Goal: Transaction & Acquisition: Purchase product/service

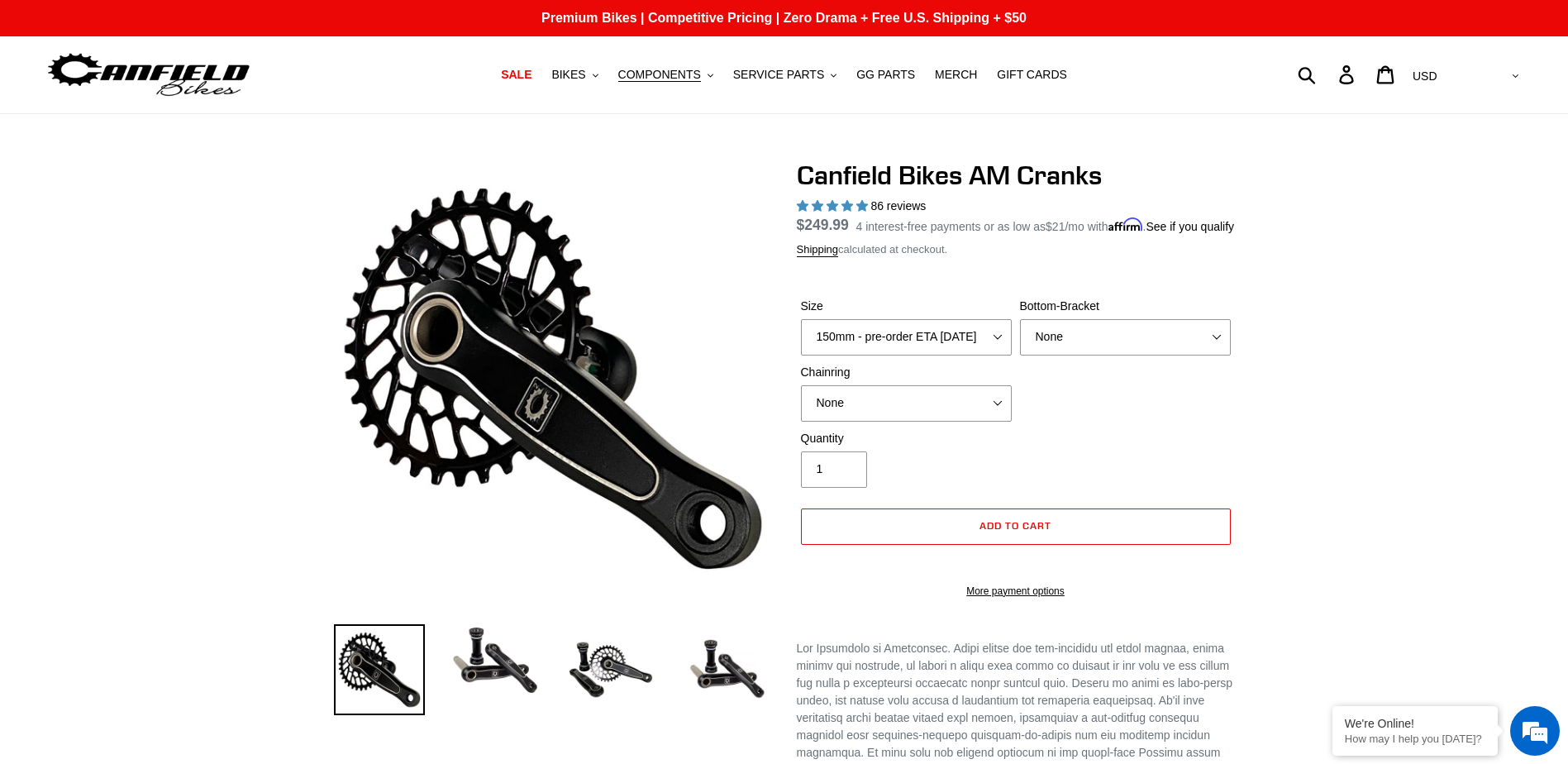
select select "highest-rating"
click at [947, 75] on span "MERCH" at bounding box center [956, 75] width 42 height 14
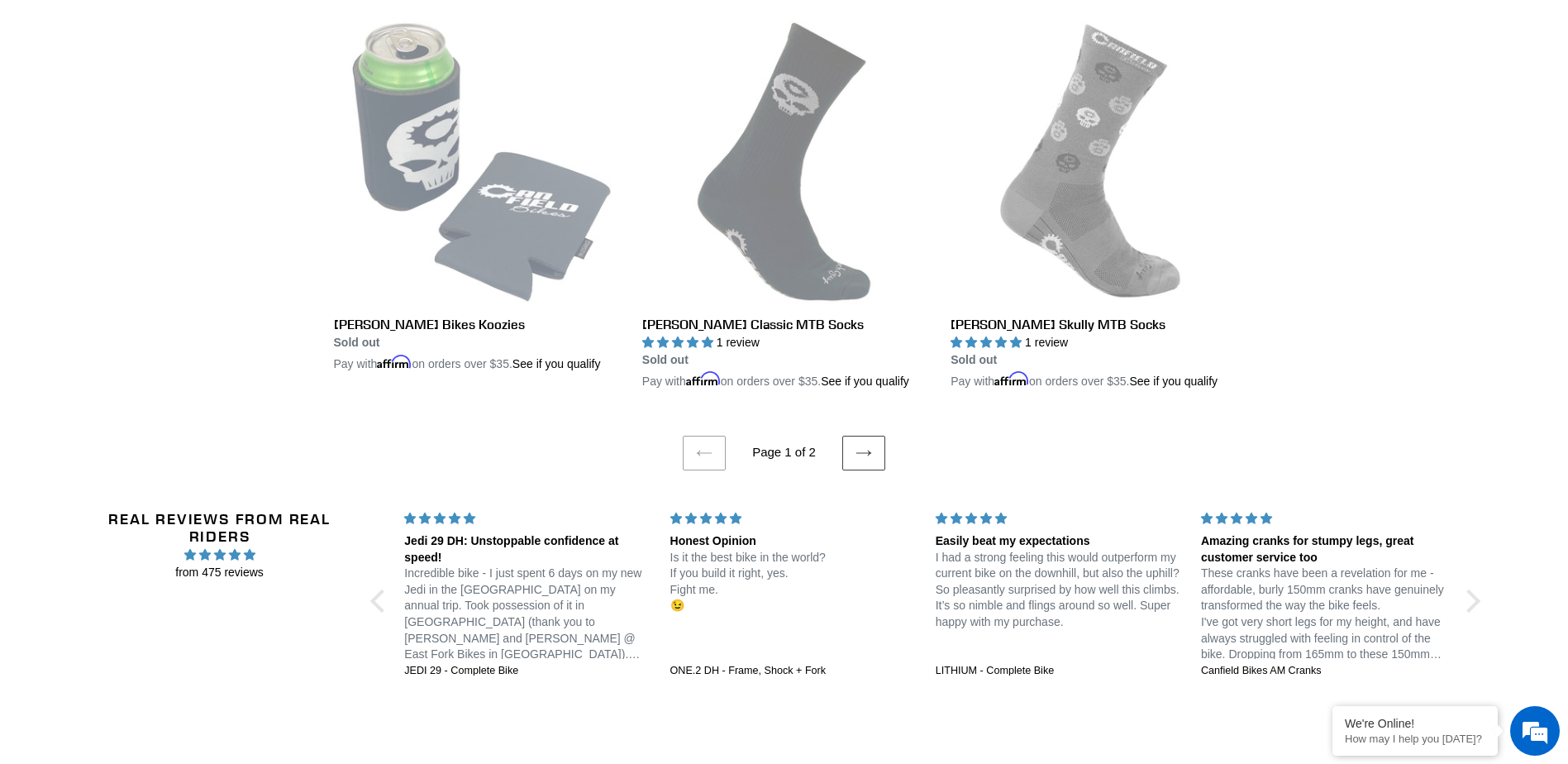
scroll to position [3307, 0]
click at [865, 455] on icon at bounding box center [864, 451] width 17 height 17
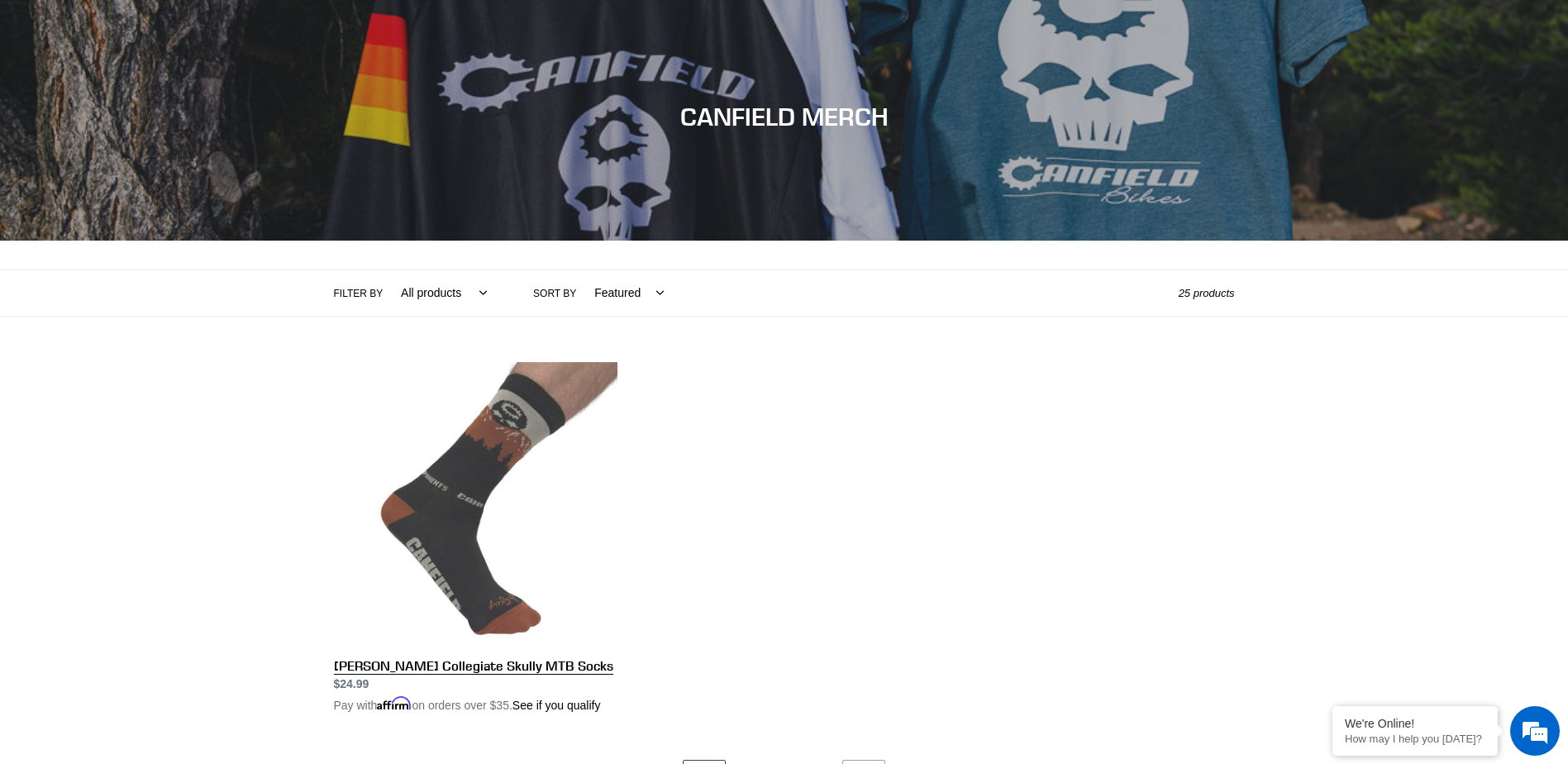
scroll to position [330, 0]
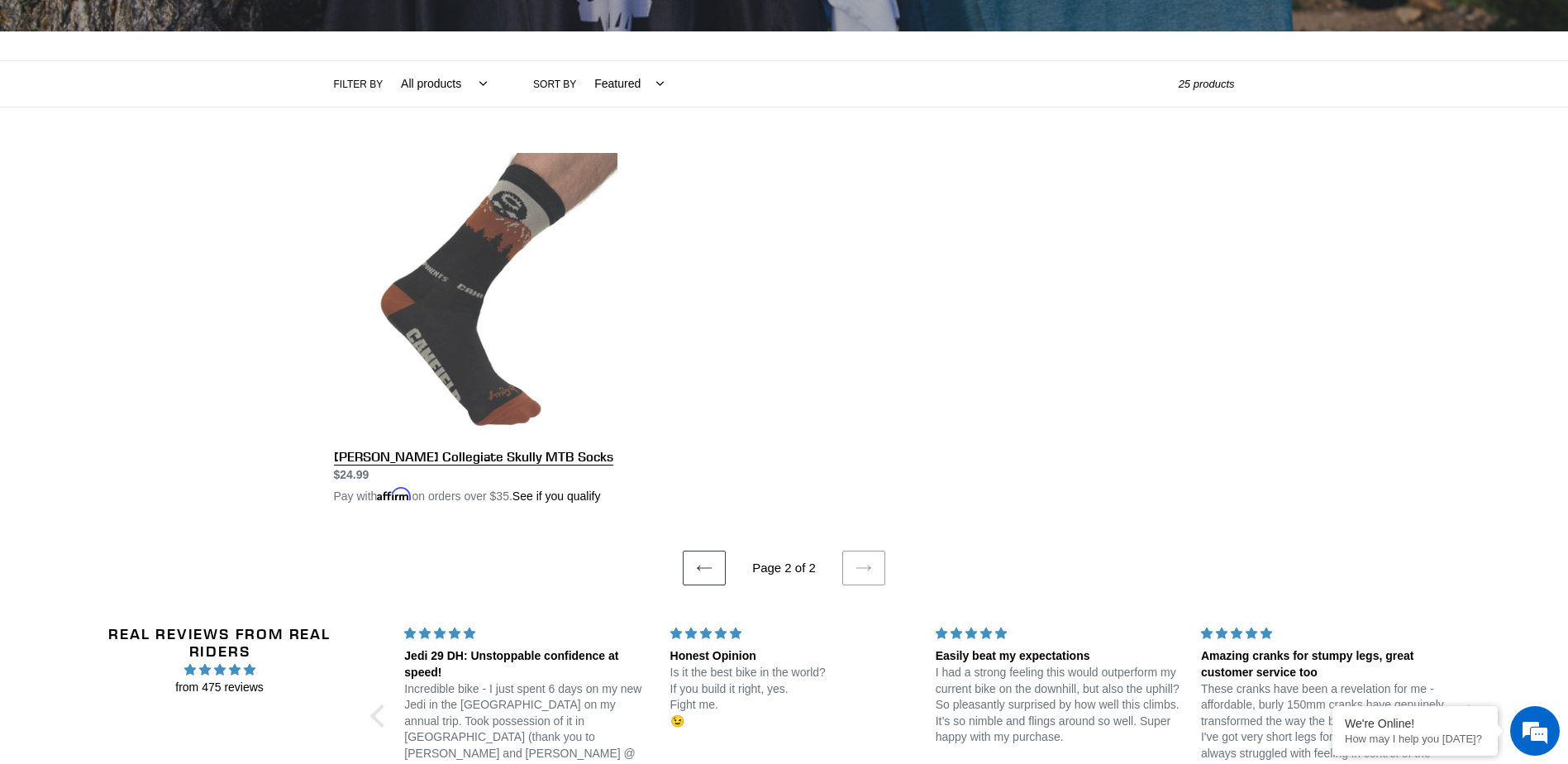
click at [467, 297] on link "[PERSON_NAME] Collegiate Skully MTB Socks" at bounding box center [476, 329] width 283 height 353
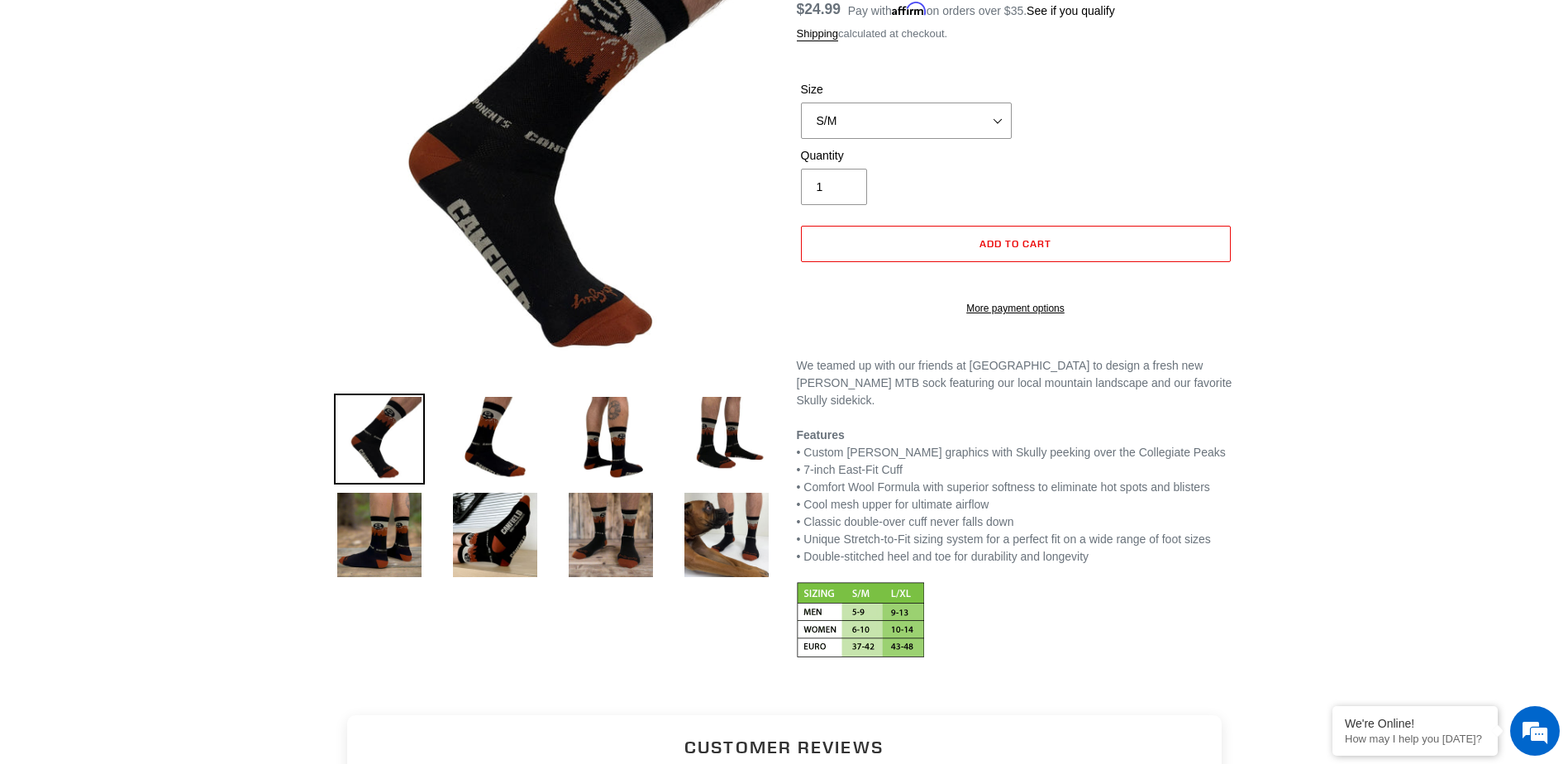
scroll to position [248, 0]
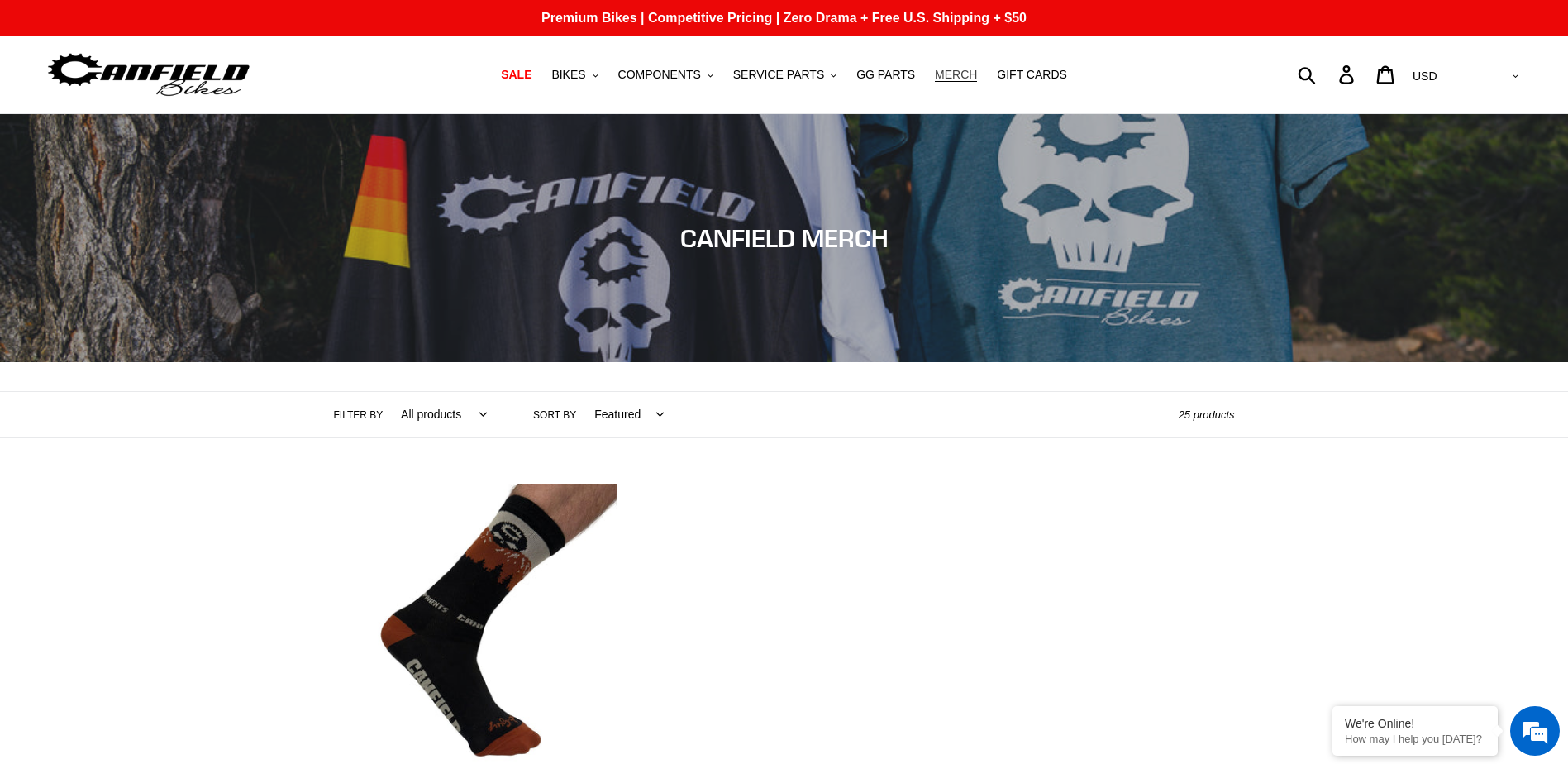
click at [936, 73] on span "MERCH" at bounding box center [956, 75] width 42 height 14
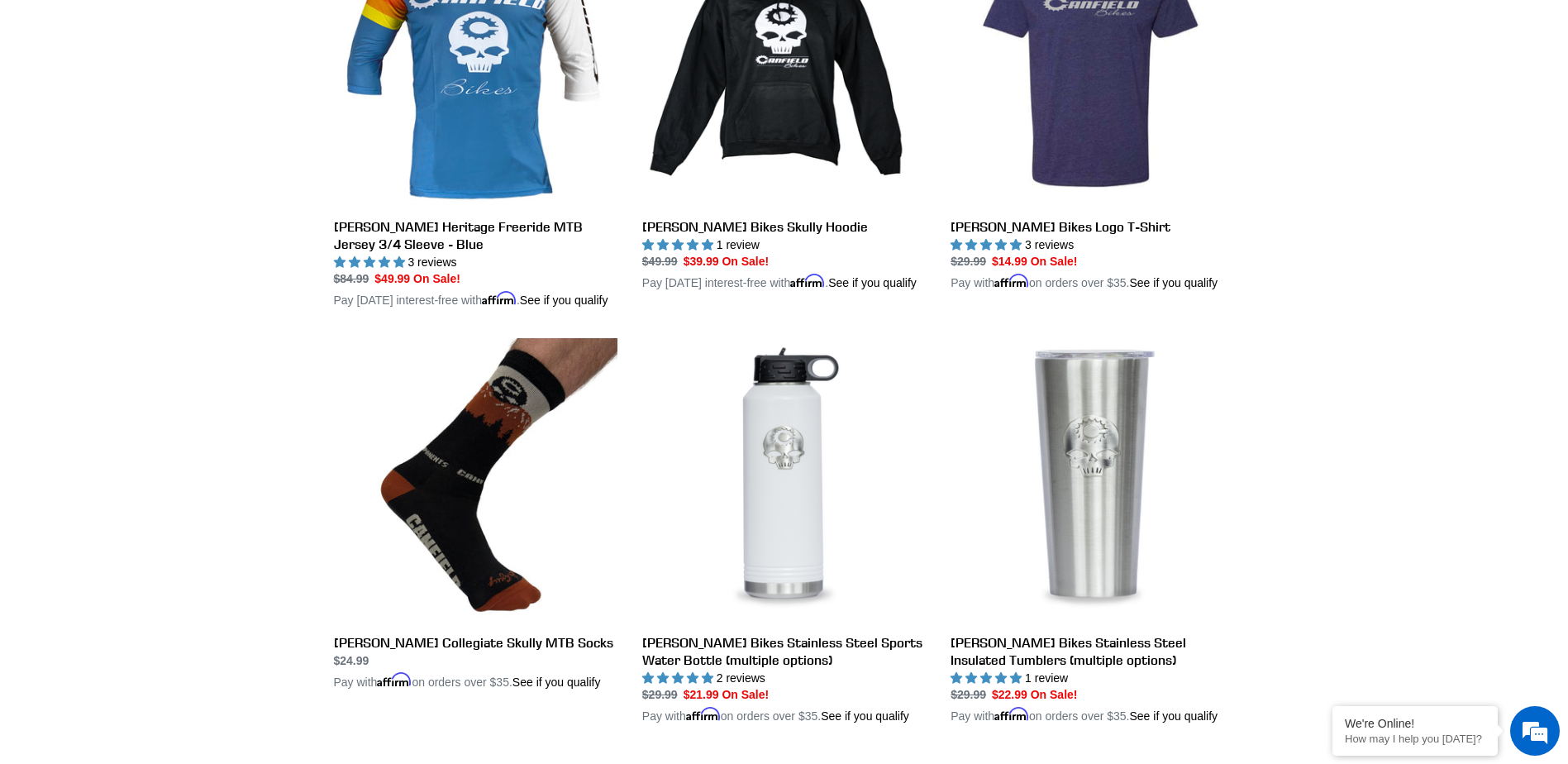
scroll to position [662, 0]
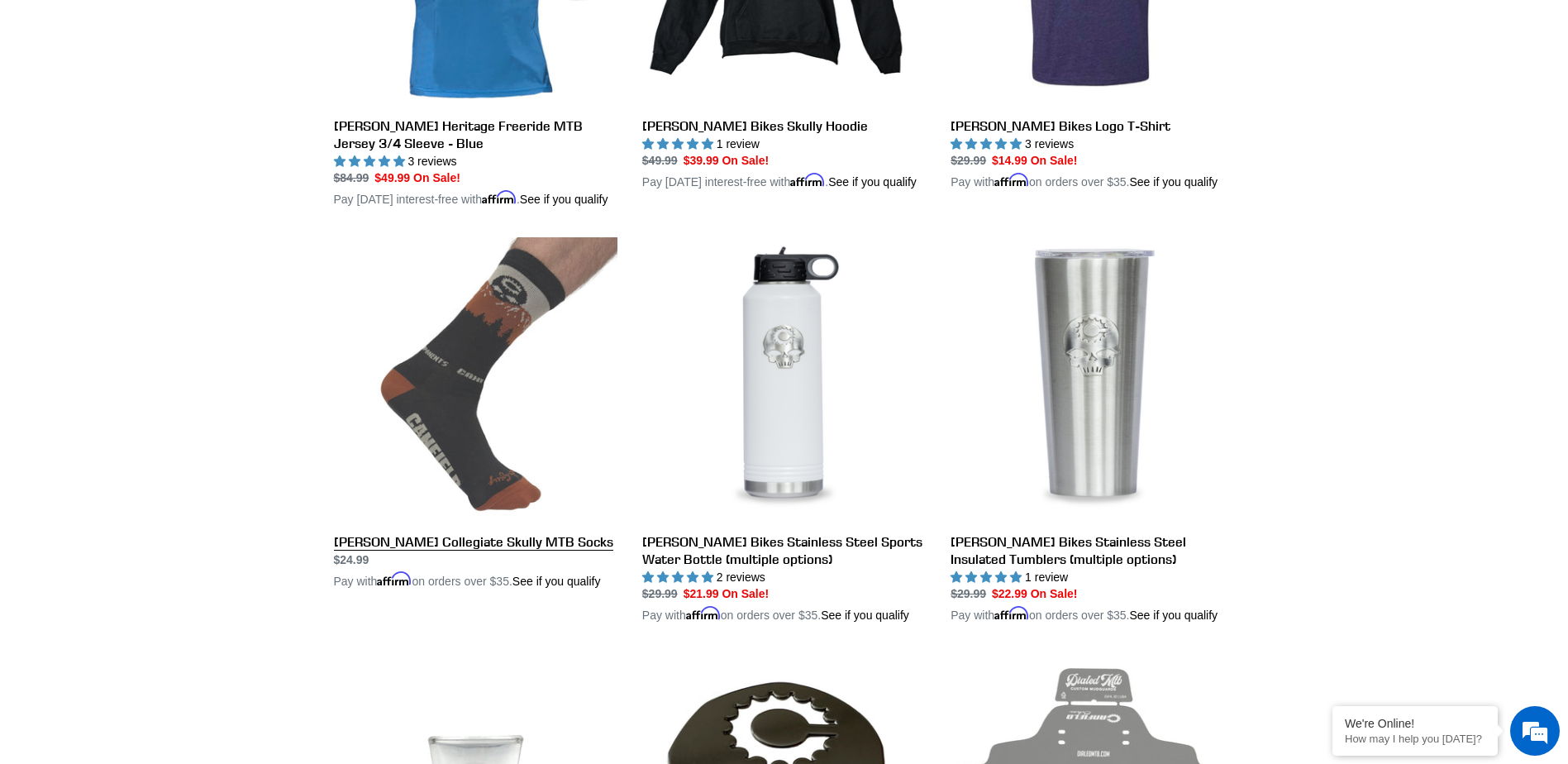
click at [473, 560] on link "[PERSON_NAME] Collegiate Skully MTB Socks" at bounding box center [476, 413] width 283 height 353
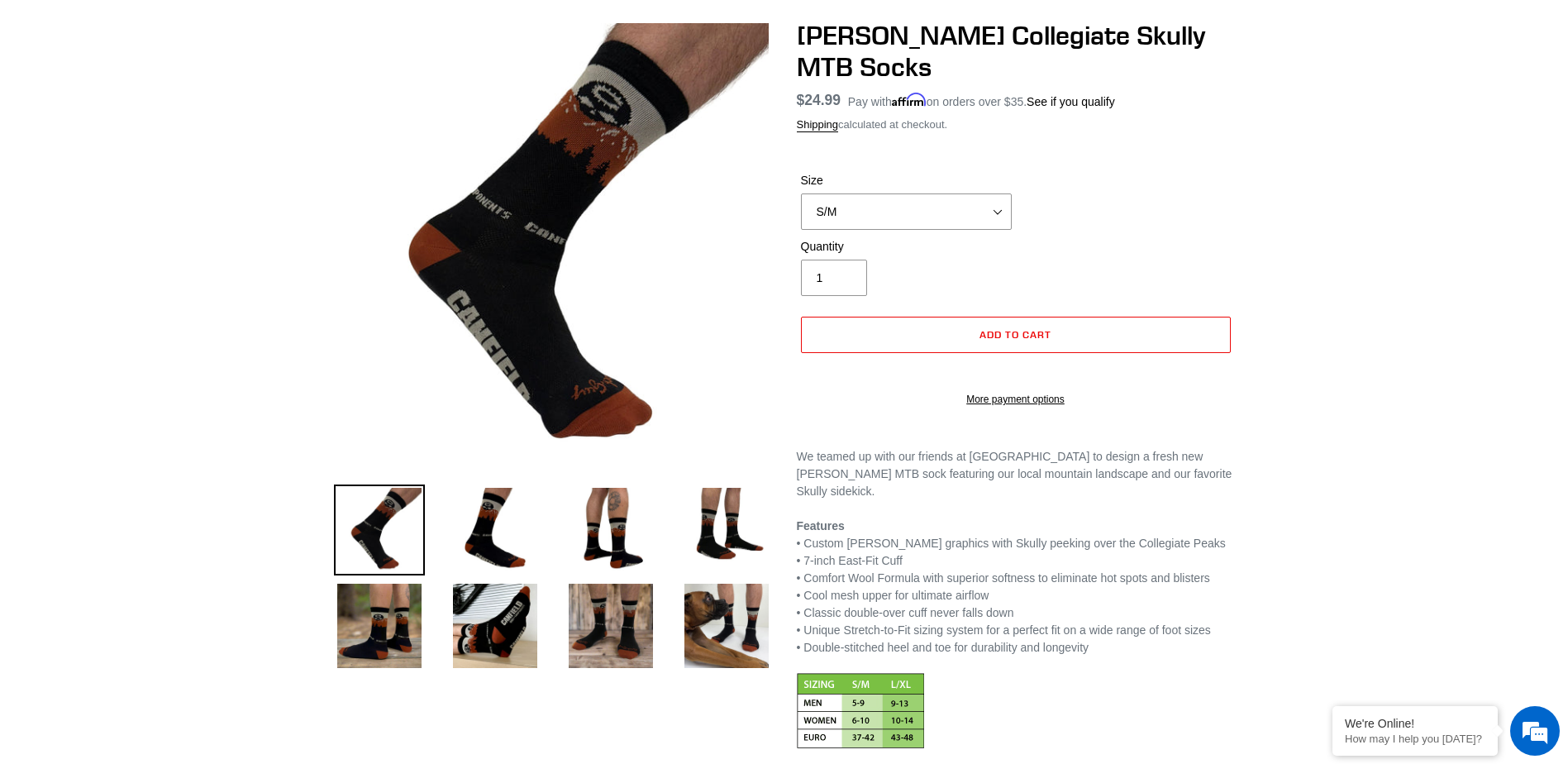
scroll to position [166, 0]
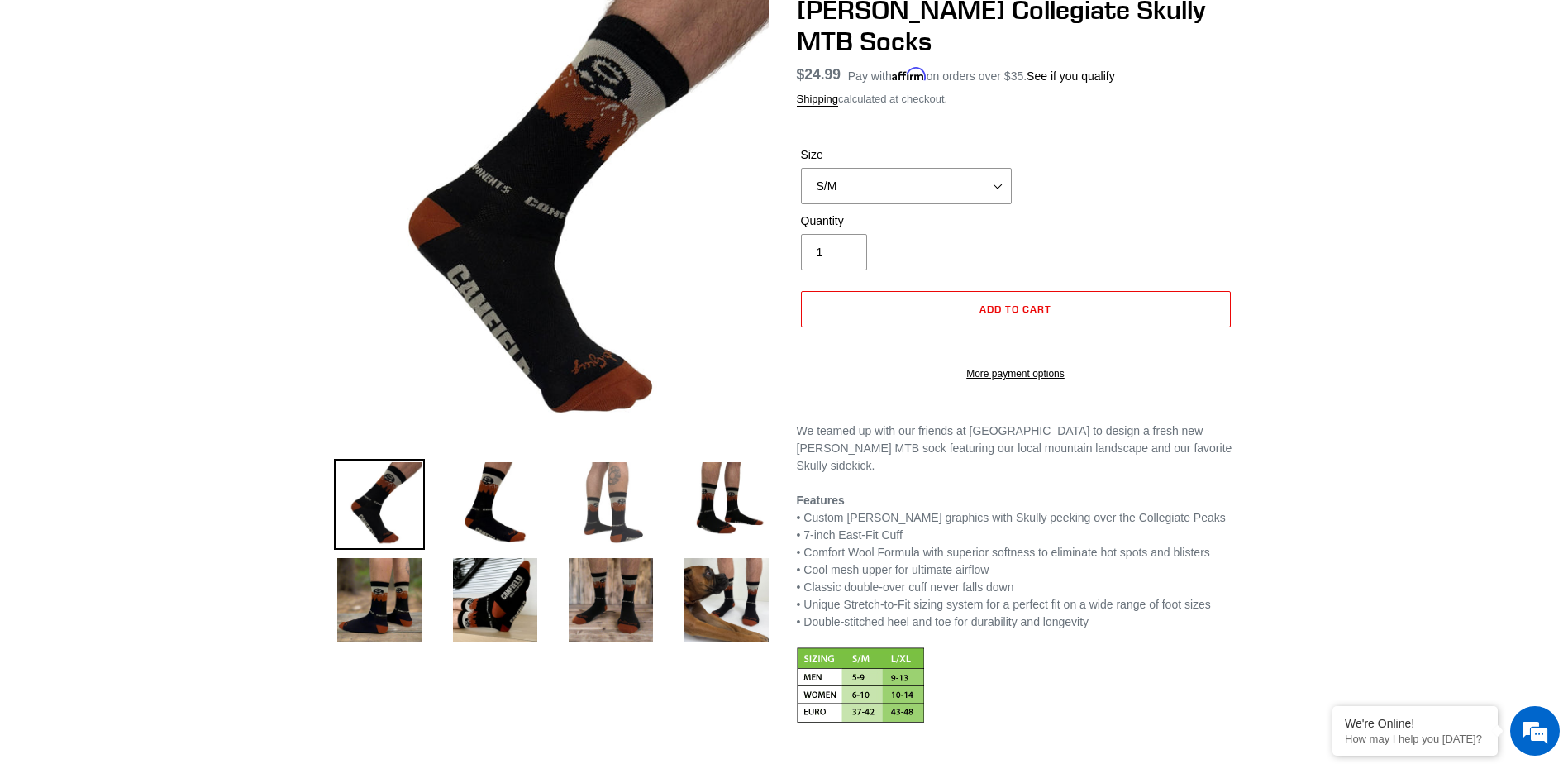
click at [616, 508] on img at bounding box center [610, 504] width 91 height 91
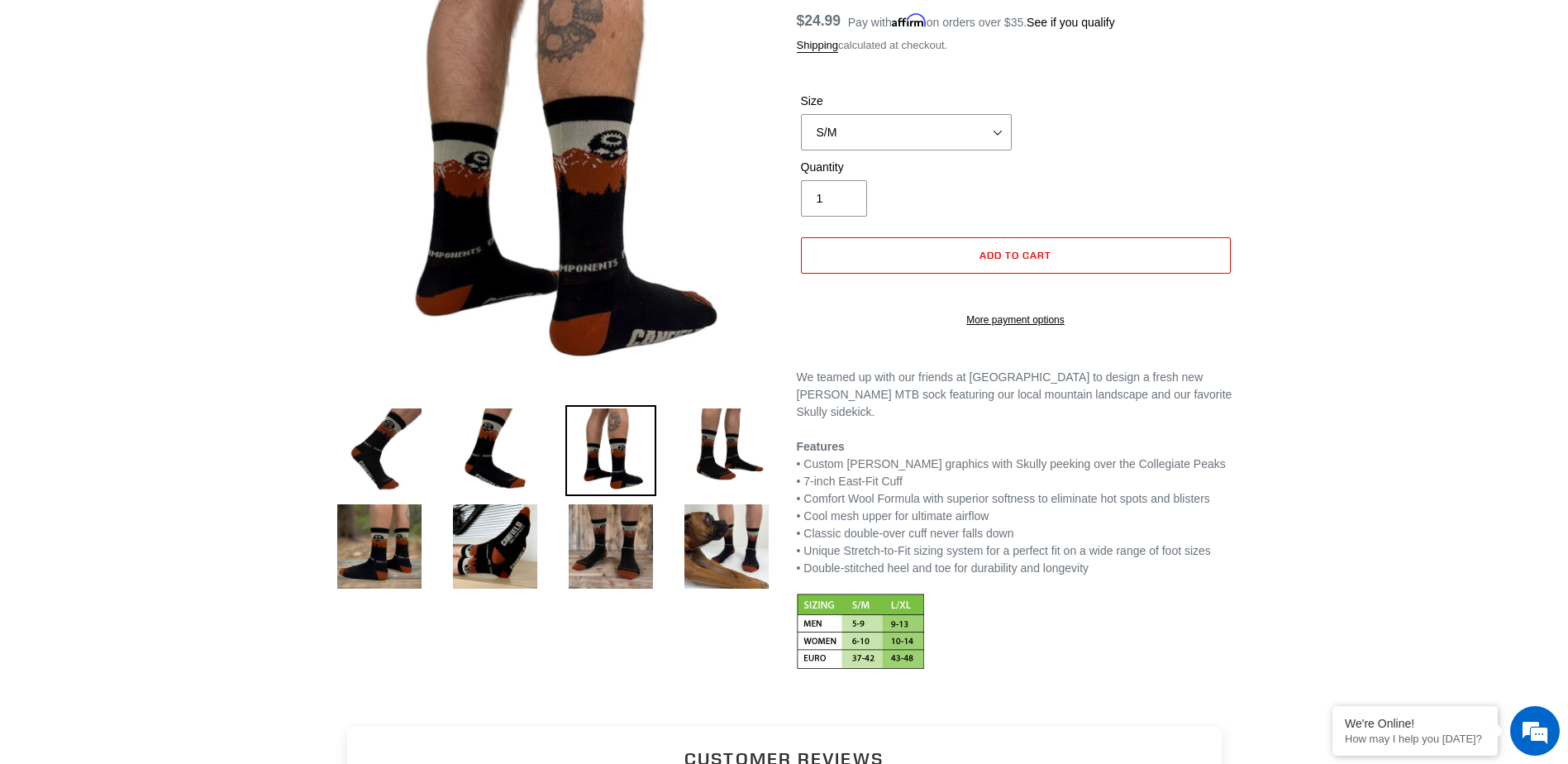
scroll to position [248, 0]
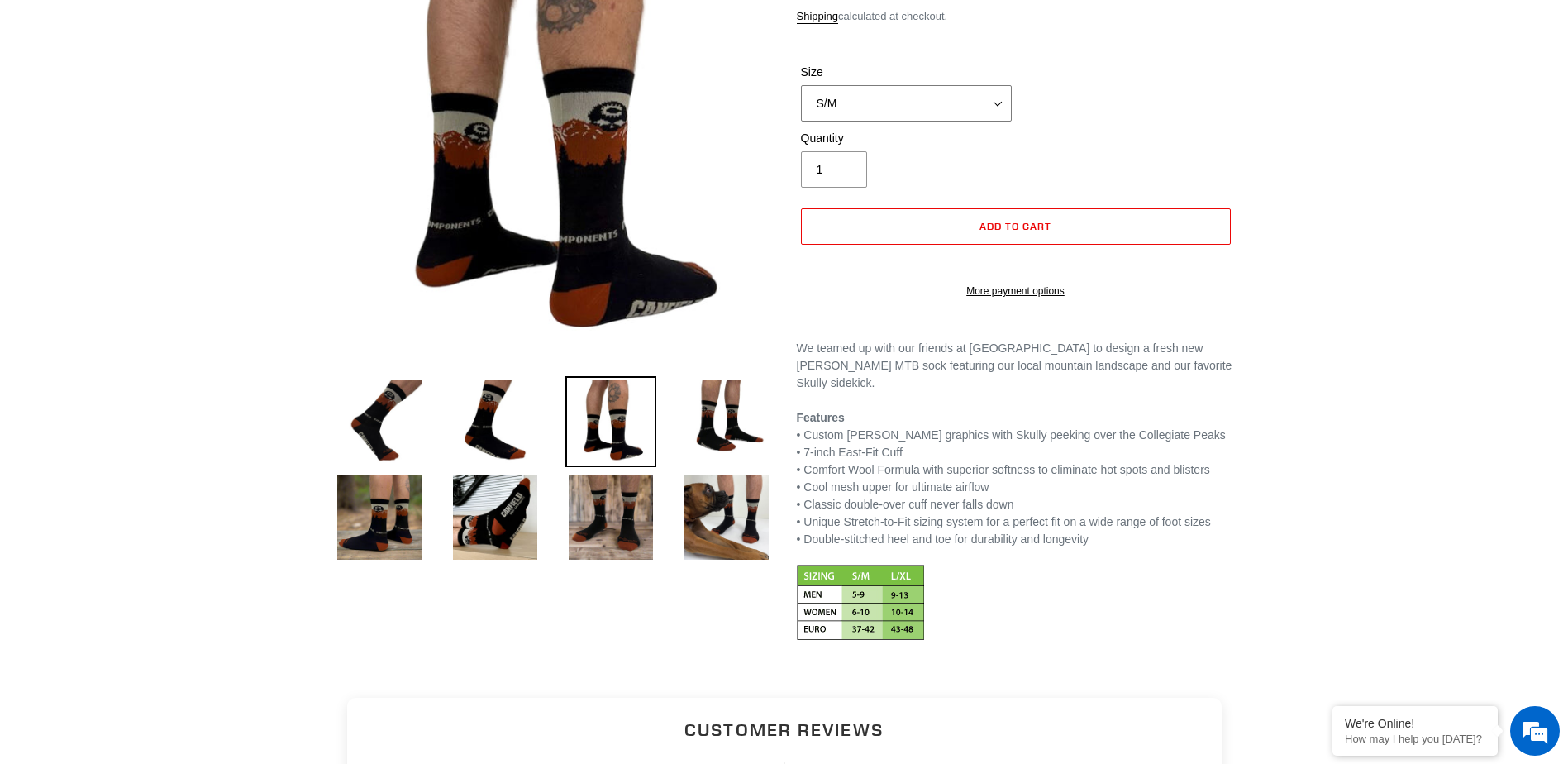
click at [965, 107] on select "S/M L/XL" at bounding box center [905, 104] width 211 height 37
select select "L/XL"
click at [801, 86] on select "S/M L/XL" at bounding box center [905, 104] width 211 height 37
click at [489, 525] on img at bounding box center [495, 517] width 91 height 91
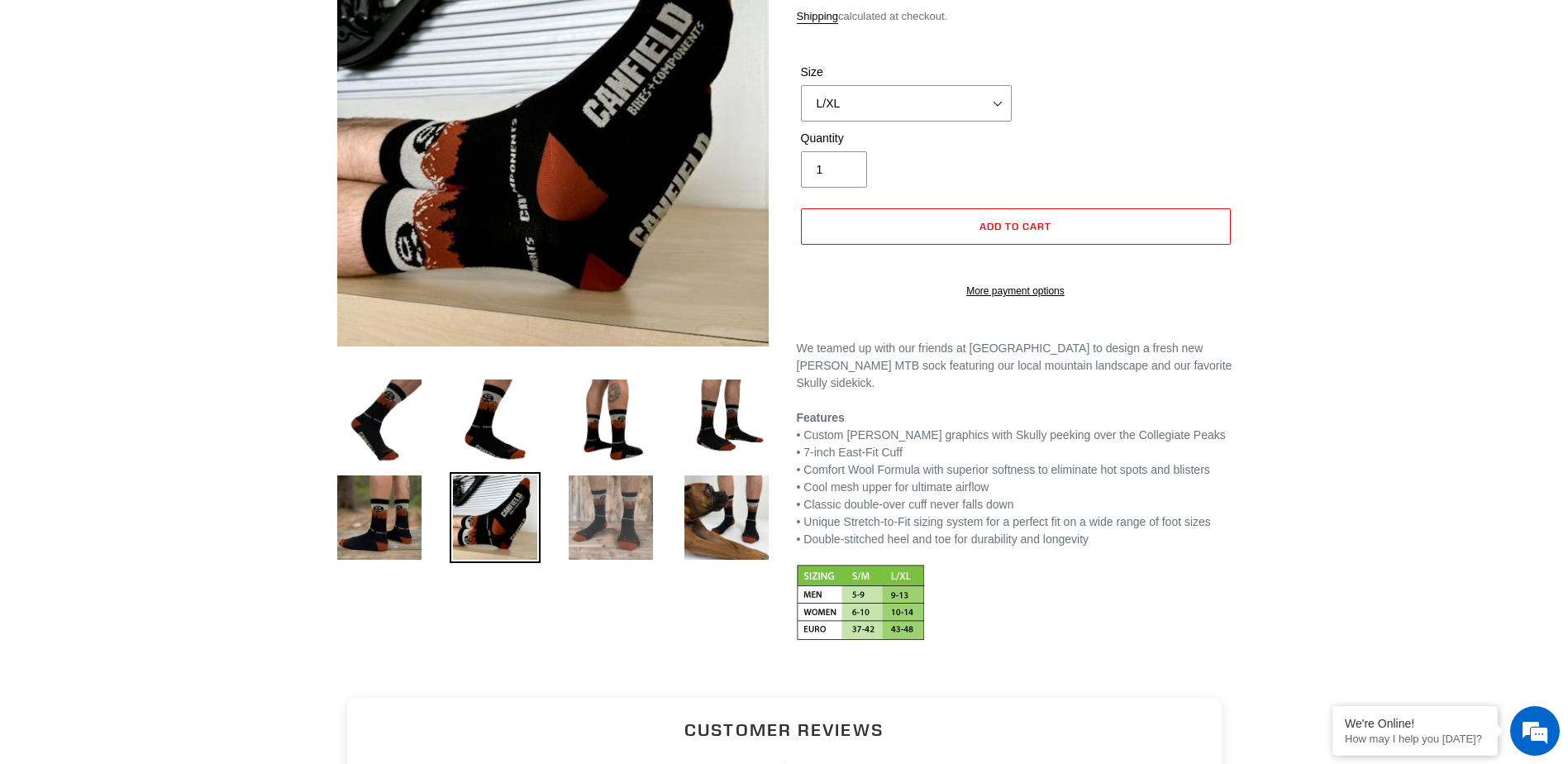
click at [629, 523] on img at bounding box center [610, 517] width 91 height 91
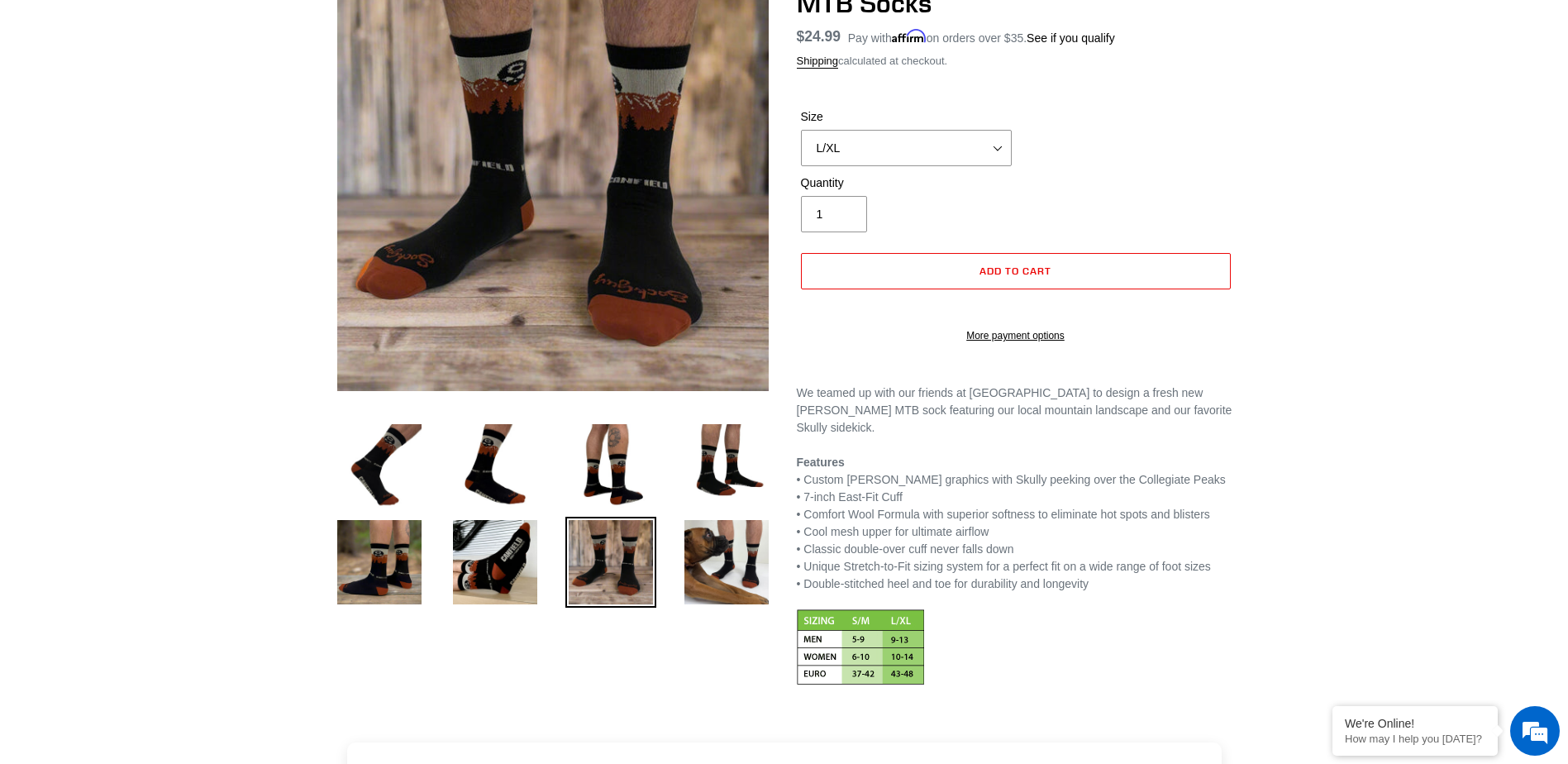
scroll to position [166, 0]
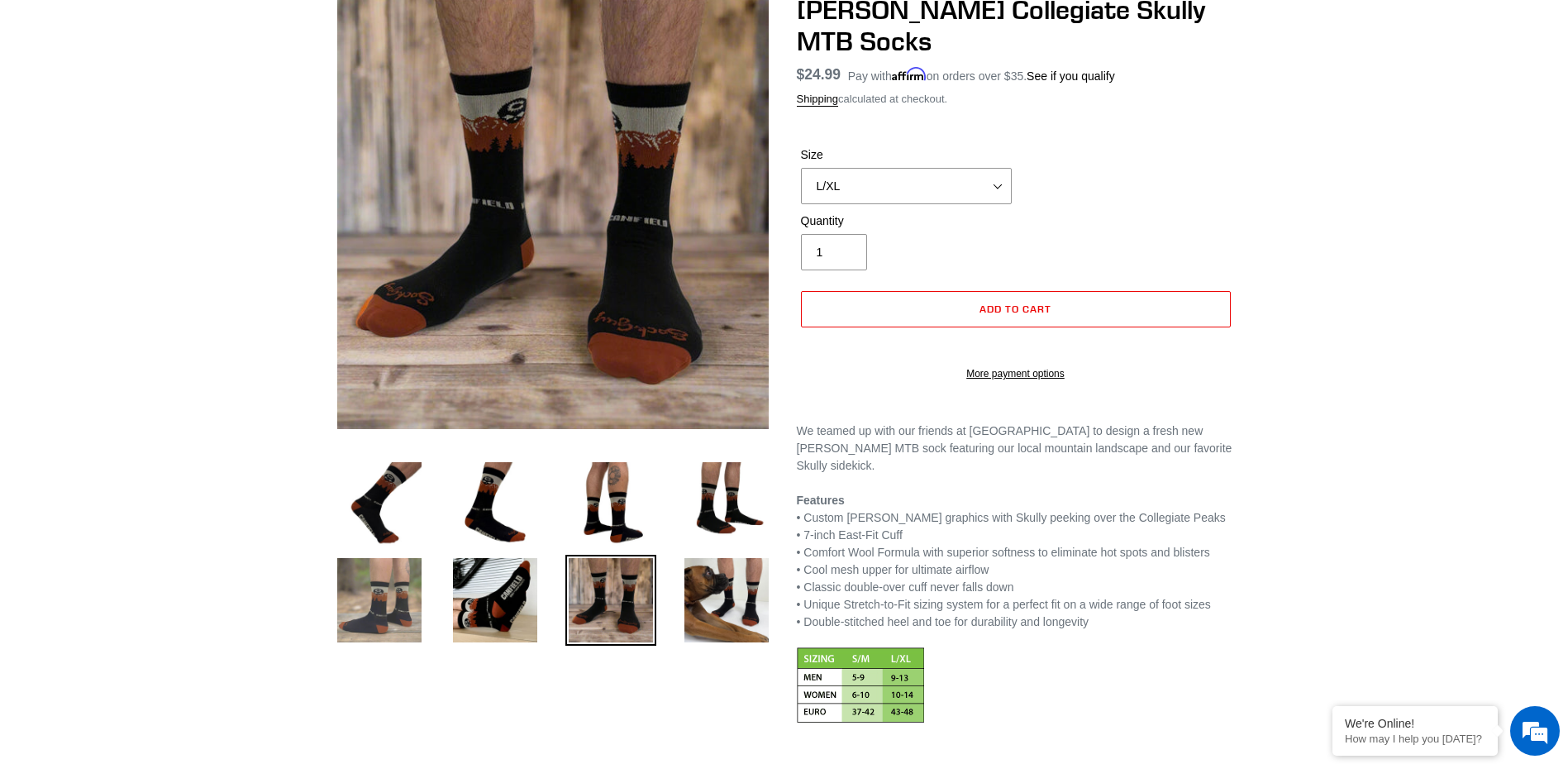
click at [381, 609] on img at bounding box center [379, 600] width 91 height 91
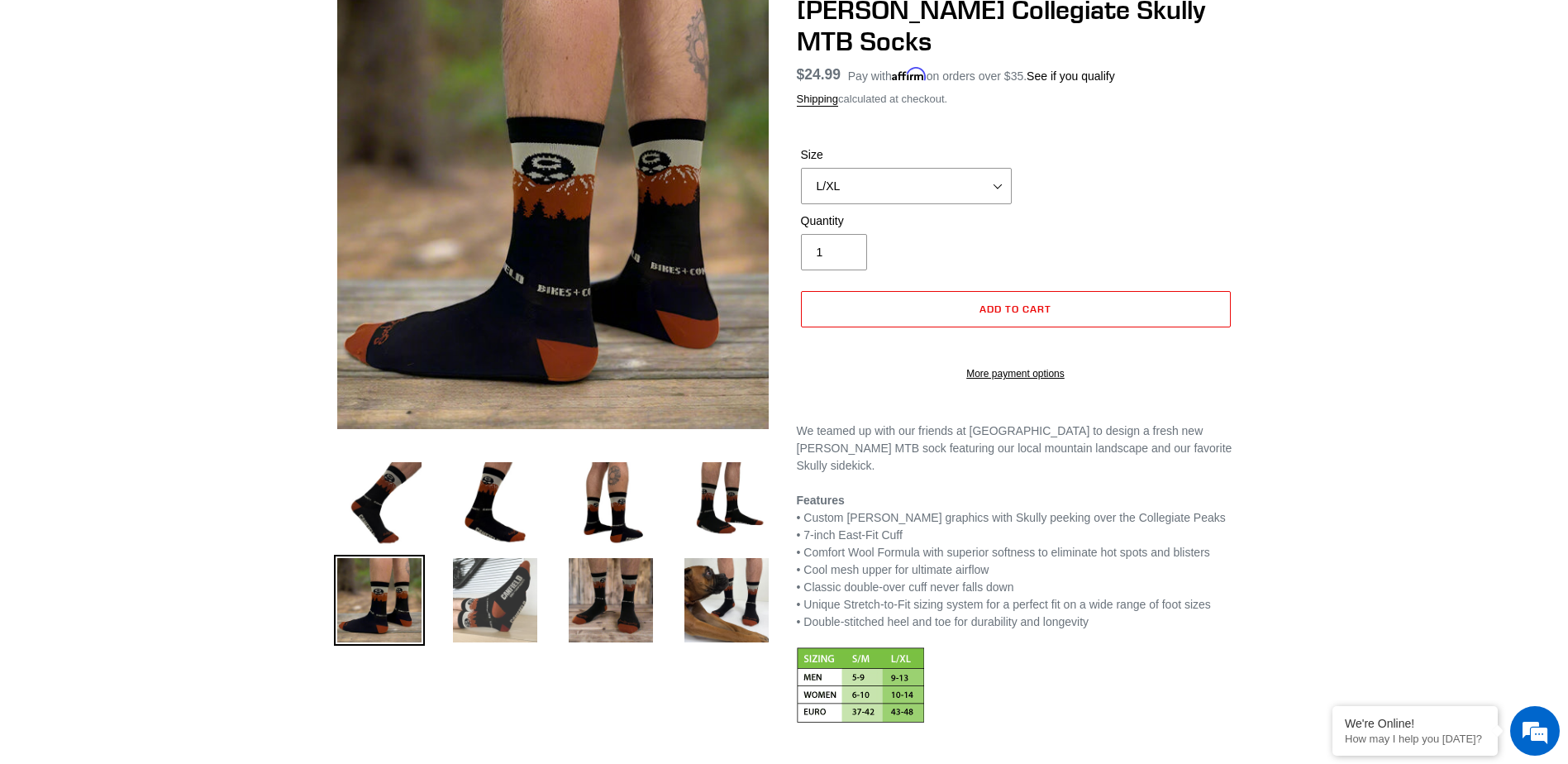
click at [508, 589] on img at bounding box center [495, 600] width 91 height 91
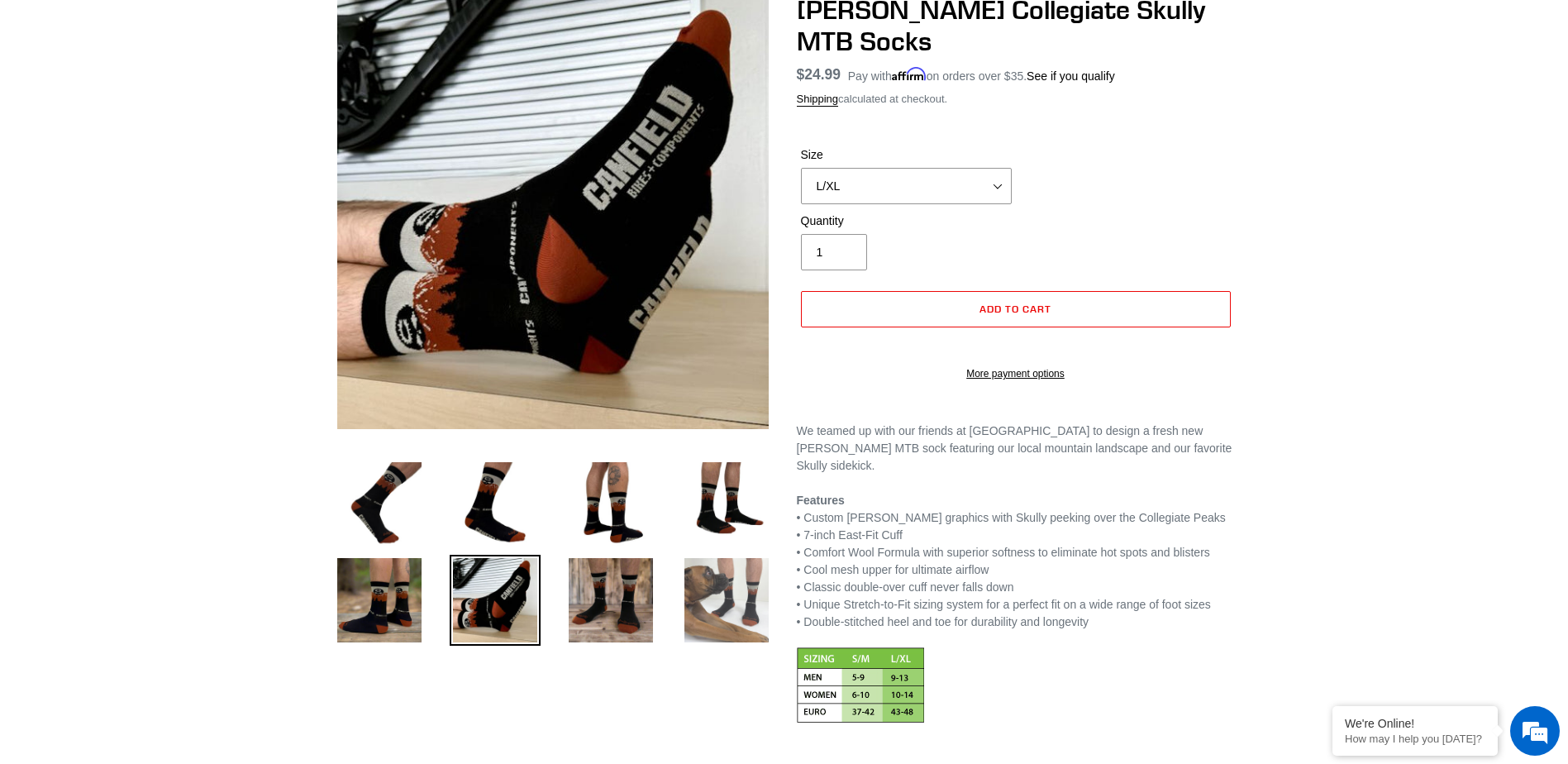
click at [730, 595] on img at bounding box center [726, 600] width 91 height 91
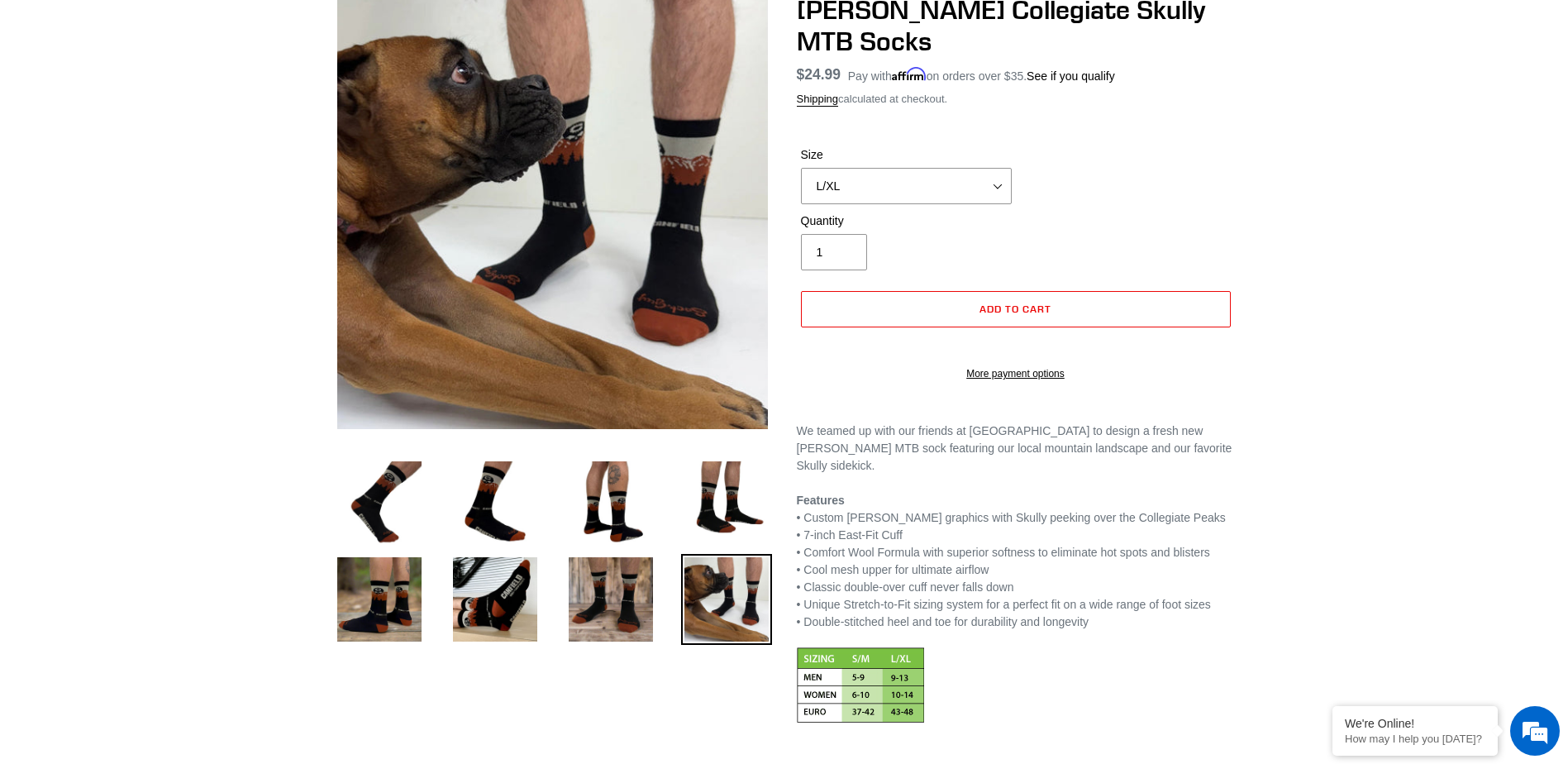
scroll to position [0, 0]
